Goal: Find specific page/section: Find specific page/section

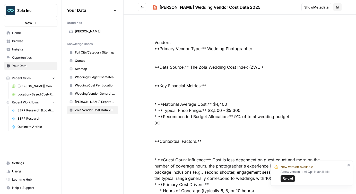
scroll to position [838, 0]
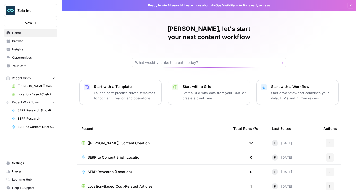
click at [19, 49] on span "Insights" at bounding box center [33, 49] width 43 height 5
